Goal: Task Accomplishment & Management: Use online tool/utility

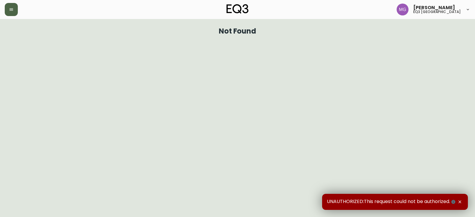
click at [5, 7] on button "button" at bounding box center [11, 9] width 13 height 13
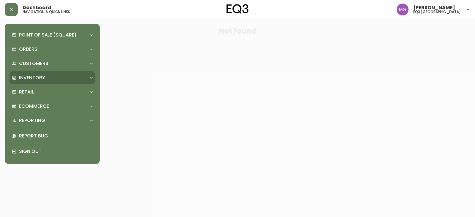
click at [45, 79] on div "Inventory" at bounding box center [49, 77] width 75 height 7
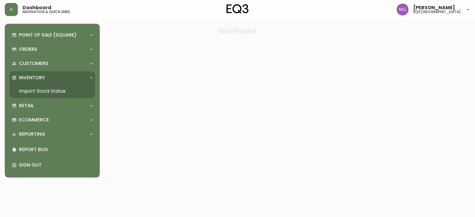
click at [52, 93] on link "Import Stock Status" at bounding box center [51, 91] width 85 height 14
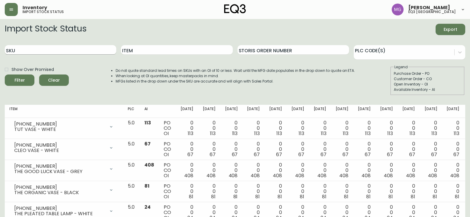
click at [77, 53] on input "SKU" at bounding box center [61, 49] width 112 height 9
paste input "3020-625-13-A"
type input "3020-625-13-A"
click at [5, 74] on button "Filter" at bounding box center [20, 79] width 30 height 11
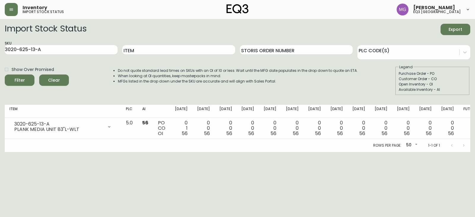
click at [39, 152] on html "Inventory import stock status Maxime Gagne eq3 quebec city Import Stock Status …" at bounding box center [237, 76] width 475 height 152
click at [28, 152] on html "Inventory import stock status Maxime Gagne eq3 quebec city Import Stock Status …" at bounding box center [237, 76] width 475 height 152
drag, startPoint x: 95, startPoint y: 46, endPoint x: 0, endPoint y: 56, distance: 95.1
click at [0, 58] on main "Import Stock Status Export SKU 3020-625-13-A Item Storis Order Number PLC Code(…" at bounding box center [237, 85] width 475 height 133
paste input "3020-630-13-B"
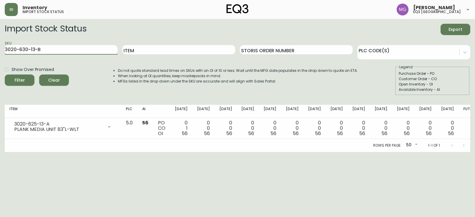
type input "3020-630-13-B"
click at [5, 74] on button "Filter" at bounding box center [20, 79] width 30 height 11
click at [35, 152] on html "Inventory import stock status Maxime Gagne eq3 quebec city Import Stock Status …" at bounding box center [237, 76] width 475 height 152
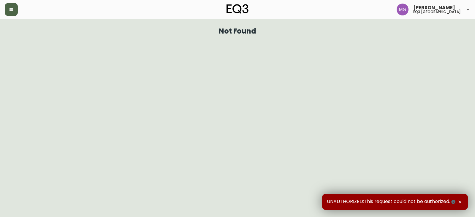
click at [13, 12] on icon "button" at bounding box center [11, 9] width 5 height 5
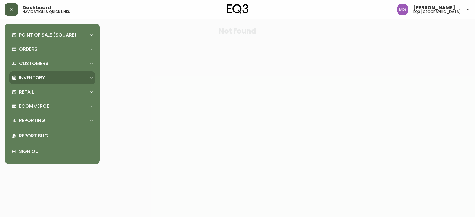
click at [45, 78] on div "Inventory" at bounding box center [49, 77] width 75 height 7
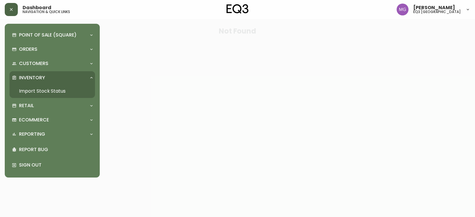
drag, startPoint x: 48, startPoint y: 91, endPoint x: 62, endPoint y: 79, distance: 18.7
click at [48, 91] on link "Import Stock Status" at bounding box center [51, 91] width 85 height 14
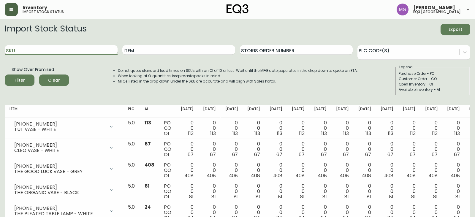
click at [74, 49] on input "SKU" at bounding box center [61, 49] width 113 height 9
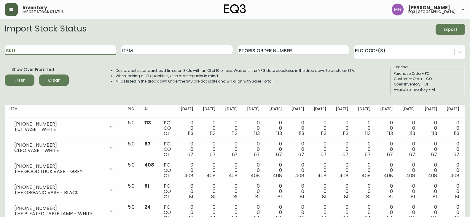
click at [76, 53] on input "SKU" at bounding box center [61, 49] width 112 height 9
paste input "[PHONE_NUMBER]"
type input "[PHONE_NUMBER]"
click at [5, 74] on button "Filter" at bounding box center [20, 79] width 30 height 11
